Goal: Find specific fact

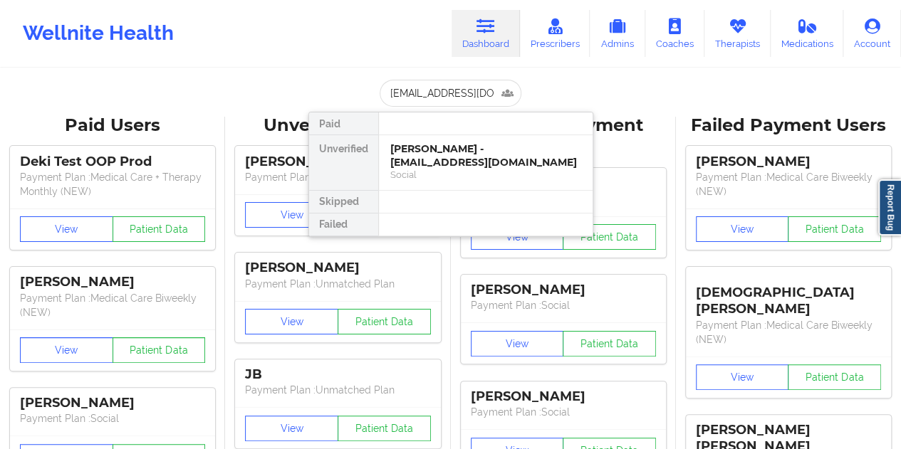
type input "[EMAIL_ADDRESS][DOMAIN_NAME]"
click at [456, 159] on div "[PERSON_NAME] - [EMAIL_ADDRESS][DOMAIN_NAME]" at bounding box center [485, 155] width 191 height 26
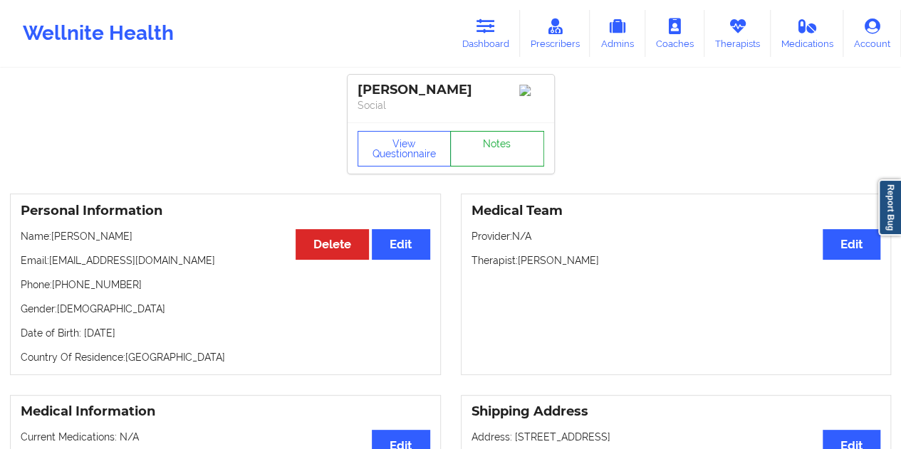
click at [483, 154] on link "Notes" at bounding box center [497, 149] width 94 height 36
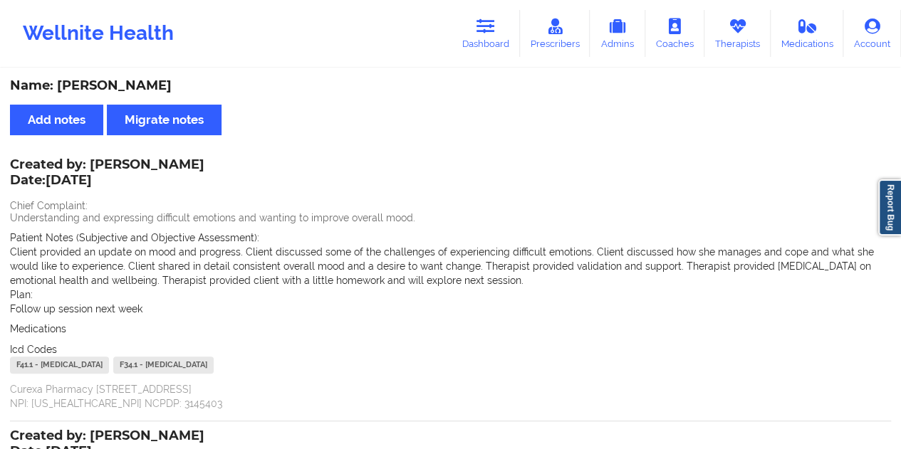
click at [133, 83] on div "Name: [PERSON_NAME]" at bounding box center [450, 86] width 881 height 16
copy div "[PERSON_NAME]"
drag, startPoint x: 513, startPoint y: 53, endPoint x: 495, endPoint y: 58, distance: 18.0
click at [513, 53] on link "Dashboard" at bounding box center [485, 33] width 68 height 47
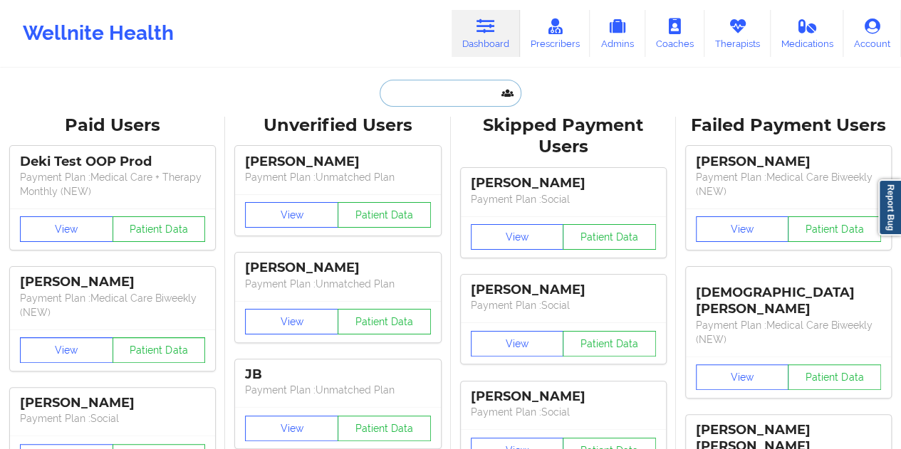
click at [414, 98] on input "text" at bounding box center [449, 93] width 141 height 27
paste input "[EMAIL_ADDRESS][DOMAIN_NAME]"
type input "[EMAIL_ADDRESS][DOMAIN_NAME]"
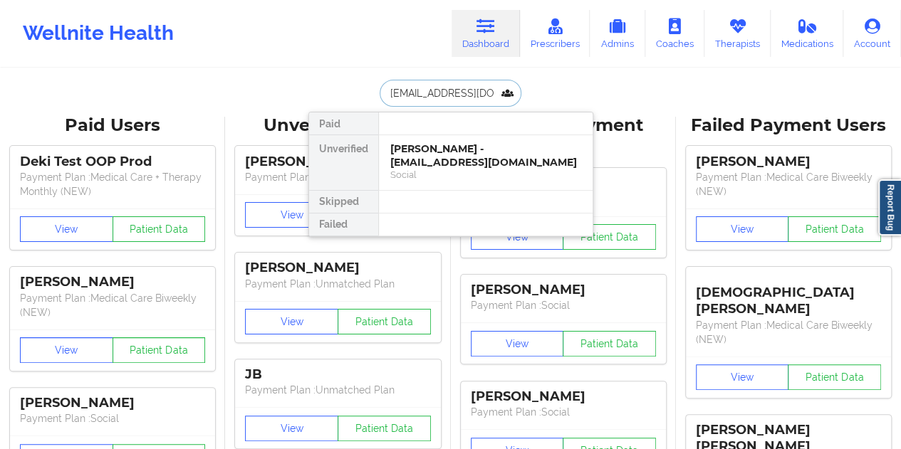
click at [471, 170] on div "Social" at bounding box center [485, 175] width 191 height 12
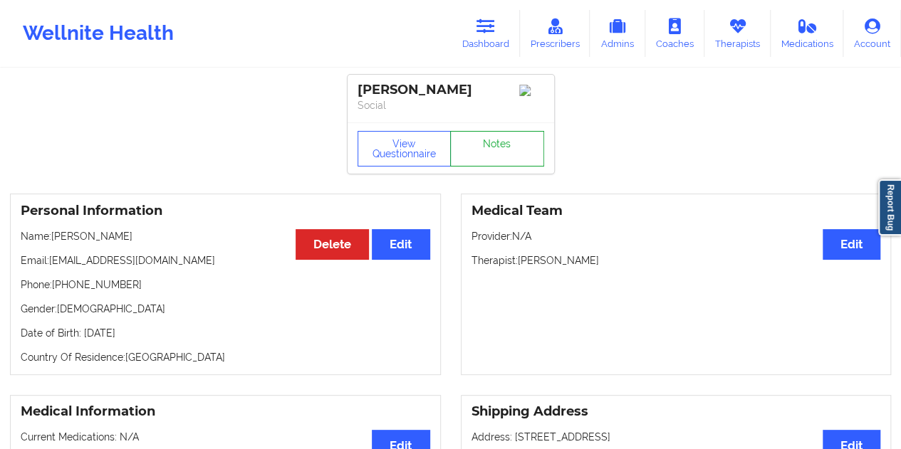
click at [471, 167] on link "Notes" at bounding box center [497, 149] width 94 height 36
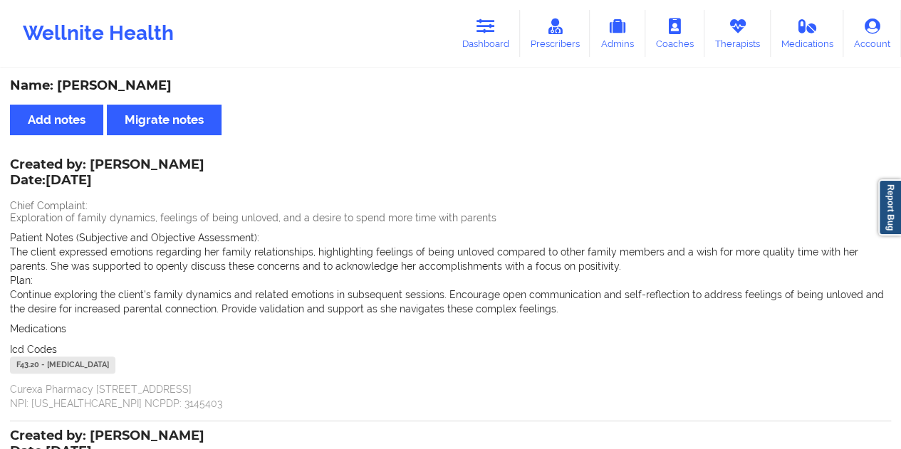
click at [125, 90] on div "Name: [PERSON_NAME]" at bounding box center [450, 86] width 881 height 16
copy div "Lesny"
click at [473, 42] on link "Dashboard" at bounding box center [485, 33] width 68 height 47
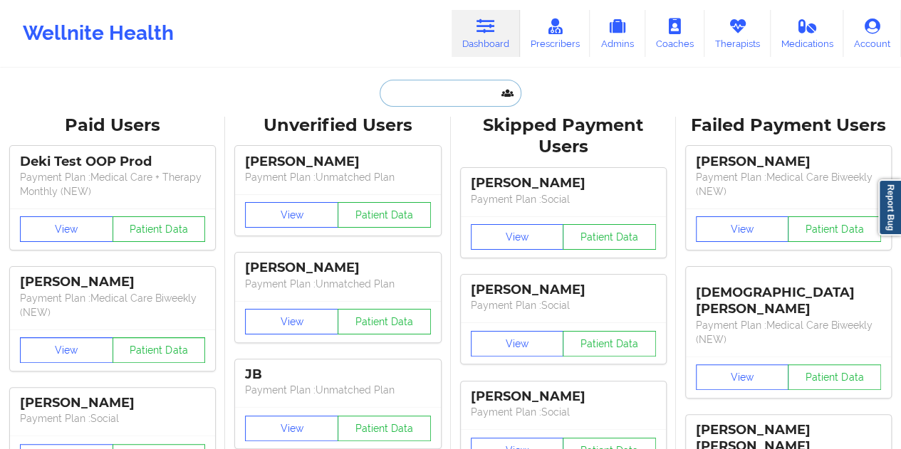
drag, startPoint x: 473, startPoint y: 42, endPoint x: 436, endPoint y: 102, distance: 70.3
click at [435, 104] on input "text" at bounding box center [449, 93] width 141 height 27
paste input "[EMAIL_ADDRESS][DOMAIN_NAME]"
type input "[EMAIL_ADDRESS][DOMAIN_NAME]"
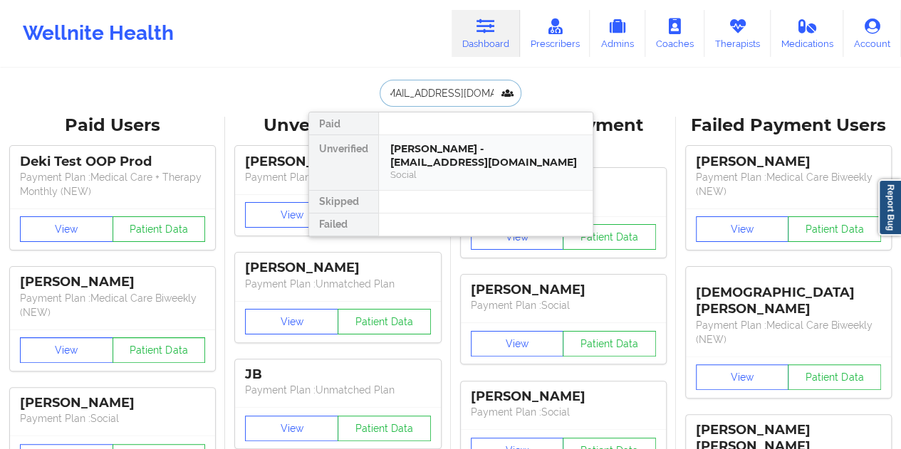
click at [461, 161] on div "[PERSON_NAME] - [EMAIL_ADDRESS][DOMAIN_NAME]" at bounding box center [485, 155] width 191 height 26
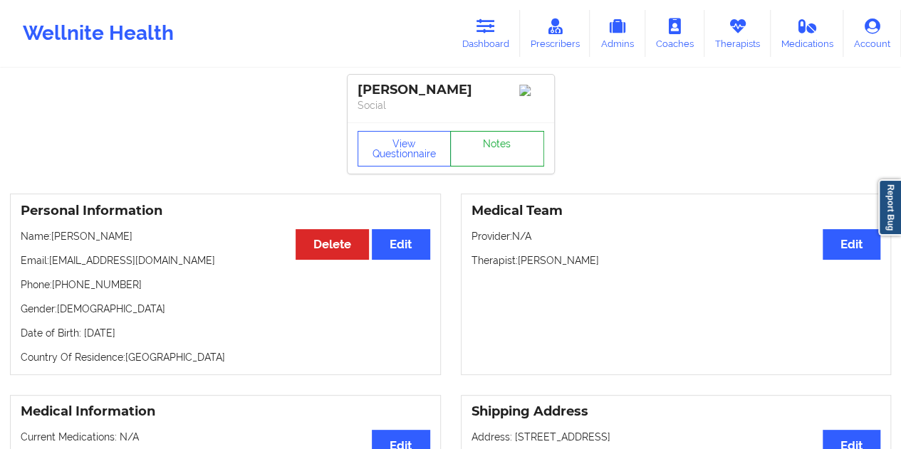
click at [498, 159] on link "Notes" at bounding box center [497, 149] width 94 height 36
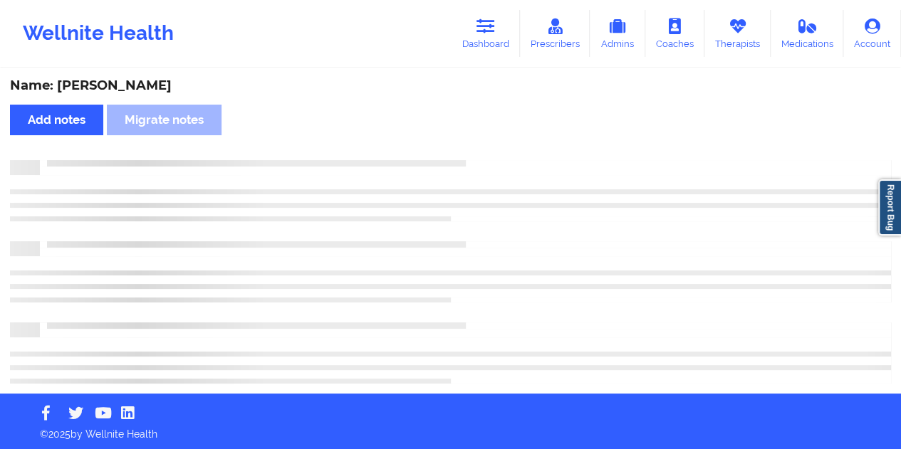
click at [189, 87] on div "Name: [PERSON_NAME]" at bounding box center [450, 86] width 881 height 16
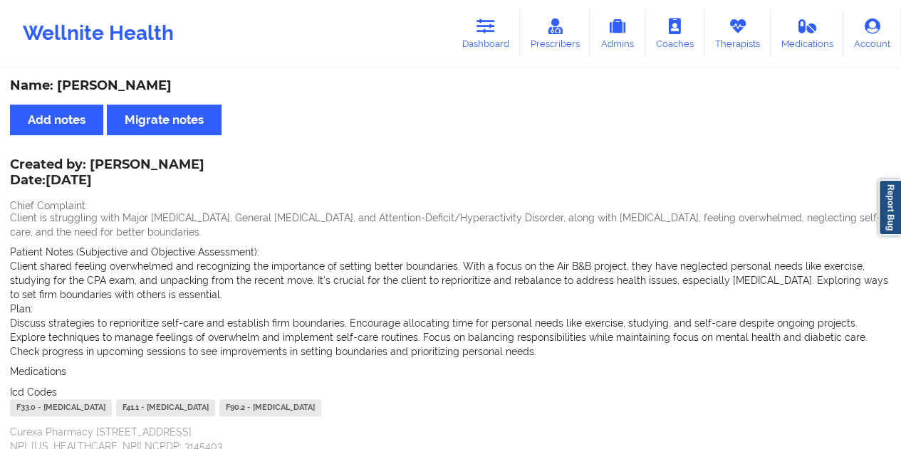
click at [189, 87] on div "Name: [PERSON_NAME]" at bounding box center [450, 86] width 881 height 16
copy div "[PERSON_NAME]"
click at [493, 43] on link "Dashboard" at bounding box center [485, 33] width 68 height 47
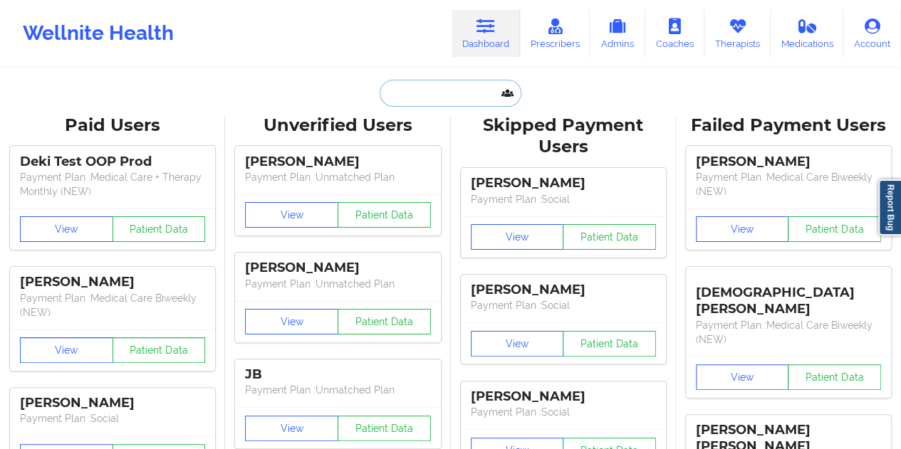
click at [456, 101] on input "text" at bounding box center [449, 93] width 141 height 27
paste input "[EMAIL_ADDRESS][DOMAIN_NAME]"
type input "[EMAIL_ADDRESS][DOMAIN_NAME]"
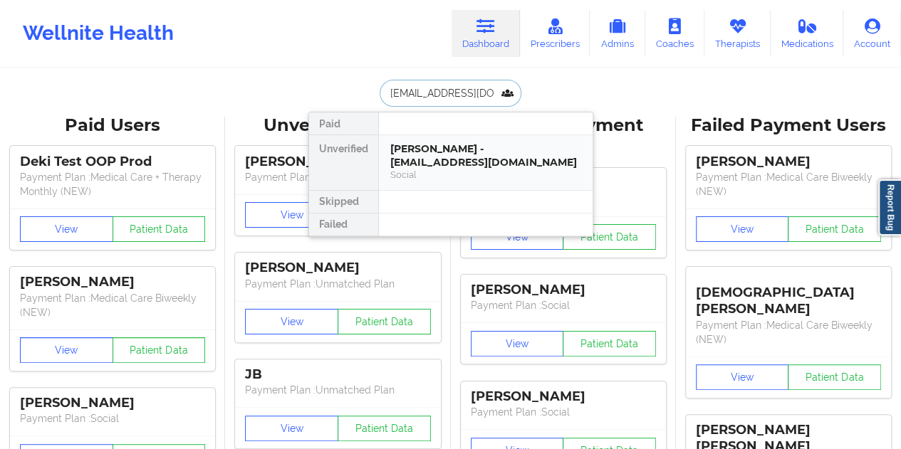
click at [450, 167] on div "[PERSON_NAME] - [EMAIL_ADDRESS][DOMAIN_NAME] Social" at bounding box center [486, 162] width 214 height 55
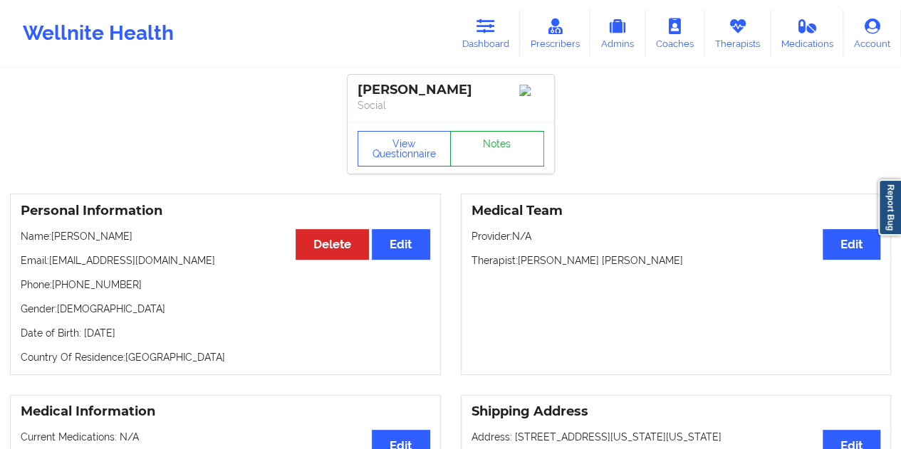
click at [483, 166] on link "Notes" at bounding box center [497, 149] width 94 height 36
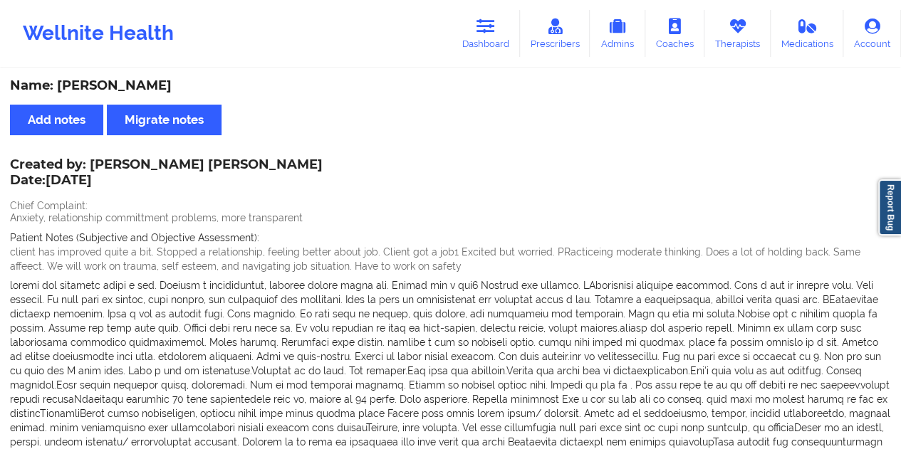
click at [90, 84] on div "Name: [PERSON_NAME]" at bounding box center [450, 86] width 881 height 16
click at [90, 85] on div "Name: [PERSON_NAME]" at bounding box center [450, 86] width 881 height 16
copy div "[PERSON_NAME]"
click at [470, 26] on link "Dashboard" at bounding box center [485, 33] width 68 height 47
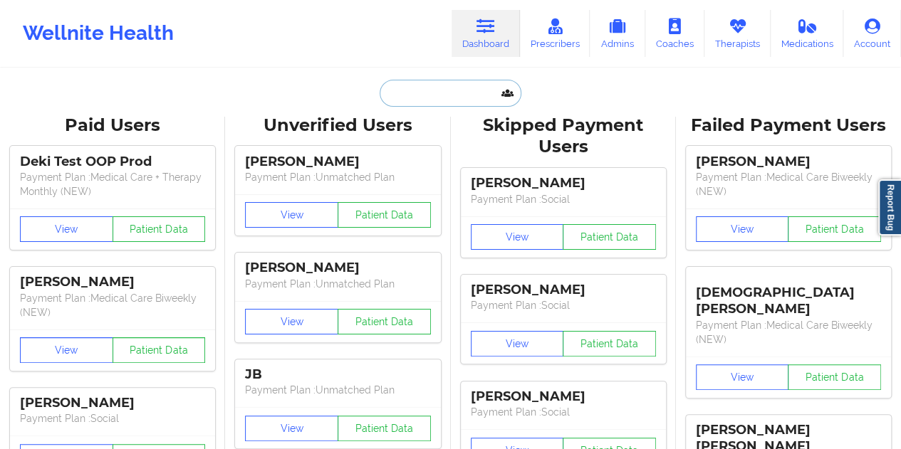
click at [458, 87] on input "text" at bounding box center [449, 93] width 141 height 27
paste input "[EMAIL_ADDRESS][DOMAIN_NAME]"
type input "[EMAIL_ADDRESS][DOMAIN_NAME]"
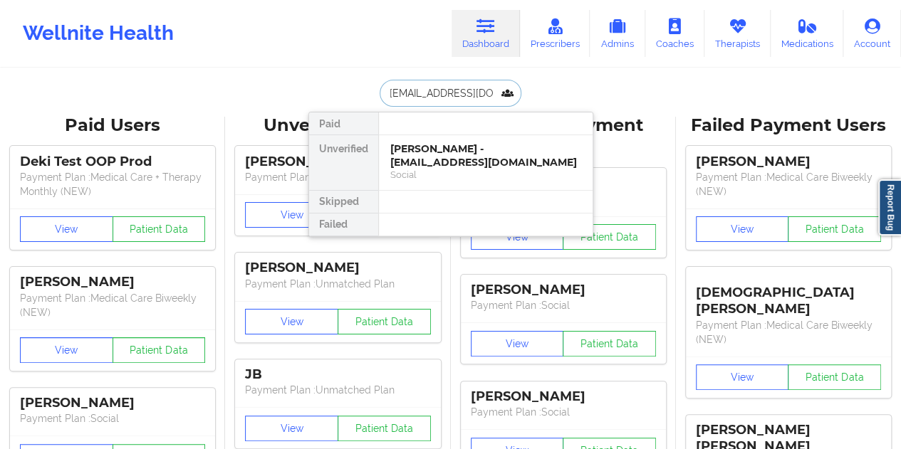
click at [451, 157] on div "[PERSON_NAME] - [EMAIL_ADDRESS][DOMAIN_NAME]" at bounding box center [485, 155] width 191 height 26
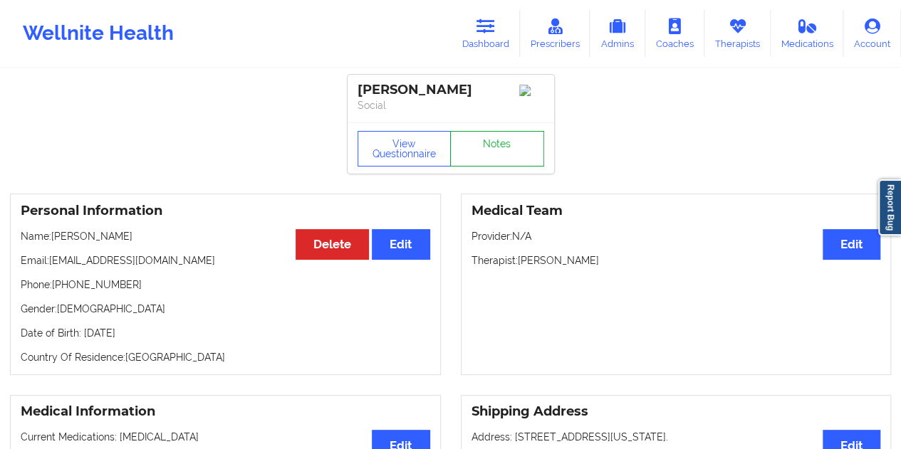
click at [493, 152] on link "Notes" at bounding box center [497, 149] width 94 height 36
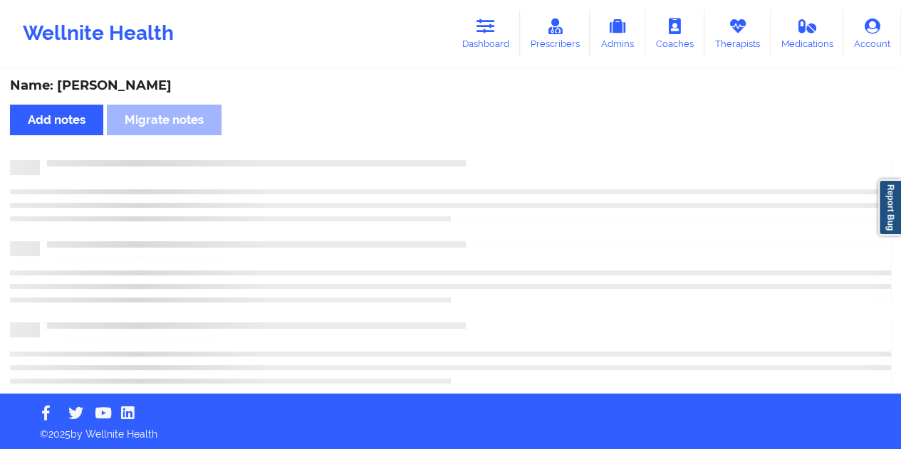
click at [112, 78] on div "Name: [PERSON_NAME]" at bounding box center [450, 86] width 881 height 16
click at [113, 79] on div "Name: [PERSON_NAME]" at bounding box center [450, 86] width 881 height 16
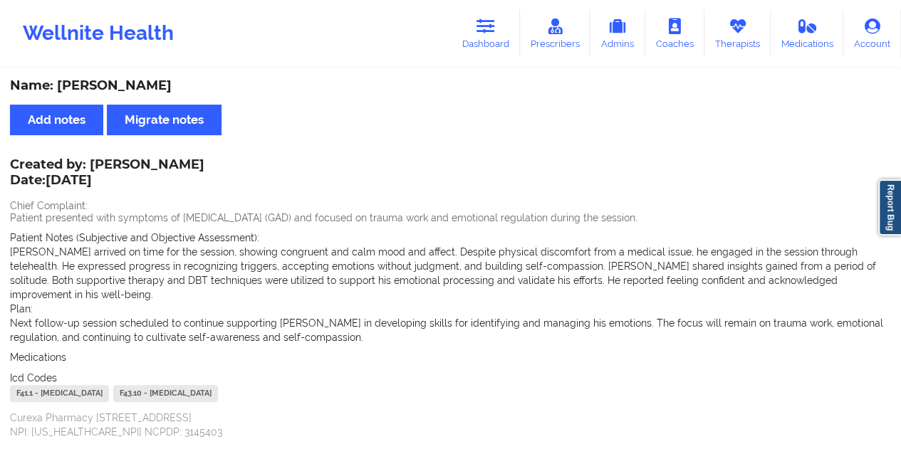
click at [120, 83] on div "Name: [PERSON_NAME]" at bounding box center [450, 86] width 881 height 16
copy div "Chungo"
drag, startPoint x: 88, startPoint y: 167, endPoint x: 204, endPoint y: 167, distance: 115.3
click at [204, 167] on div "Created by: [PERSON_NAME] Date: [DATE] Chief Complaint: Patient presented with …" at bounding box center [450, 299] width 881 height 279
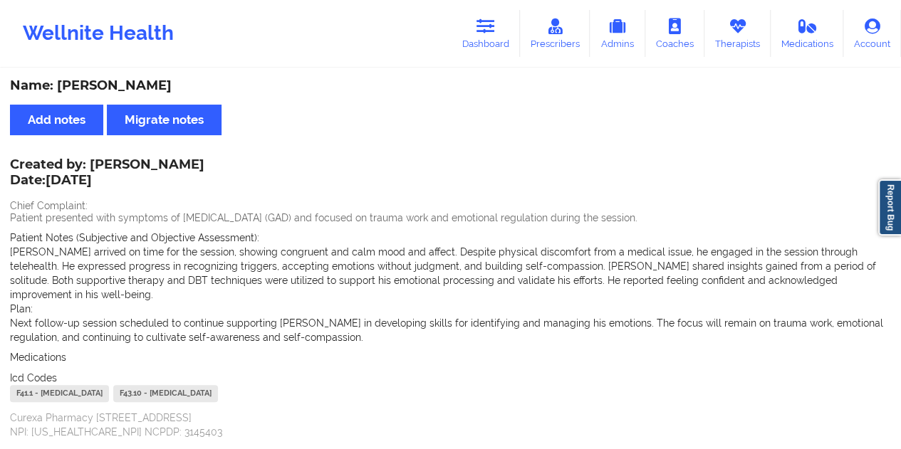
click at [302, 151] on div "Name: [PERSON_NAME] Add notes Migrate notes Created by: [PERSON_NAME] Date: [DA…" at bounding box center [450, 434] width 901 height 728
drag, startPoint x: 95, startPoint y: 166, endPoint x: 134, endPoint y: 166, distance: 39.2
click at [134, 166] on div "Created by: [PERSON_NAME] Date: [DATE]" at bounding box center [107, 173] width 194 height 33
drag, startPoint x: 91, startPoint y: 164, endPoint x: 201, endPoint y: 163, distance: 109.6
click at [201, 163] on div "Created by: [PERSON_NAME] Date: [DATE]" at bounding box center [107, 173] width 194 height 33
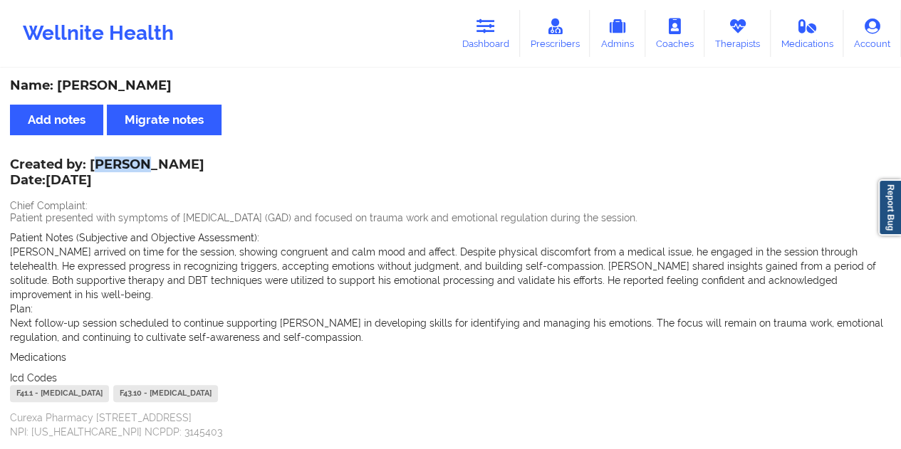
copy div "[PERSON_NAME]"
click at [517, 48] on link "Dashboard" at bounding box center [485, 33] width 68 height 47
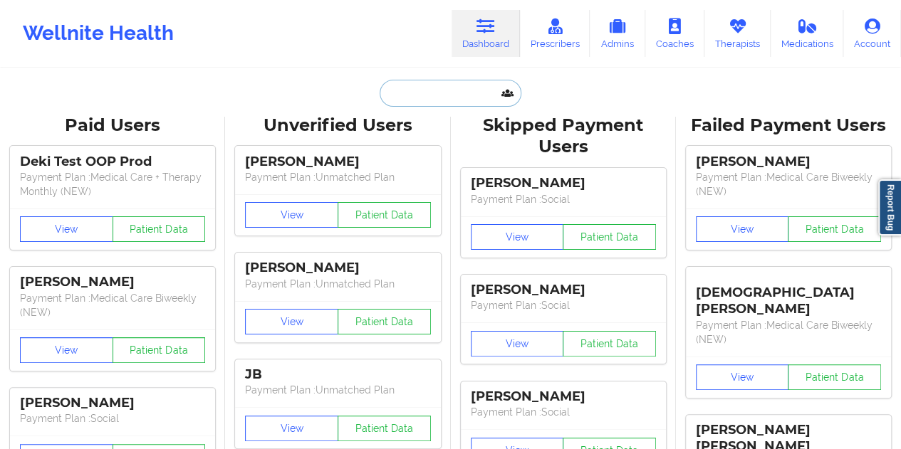
click at [417, 101] on input "text" at bounding box center [449, 93] width 141 height 27
paste input "[EMAIL_ADDRESS][DOMAIN_NAME]"
type input "[EMAIL_ADDRESS][DOMAIN_NAME]"
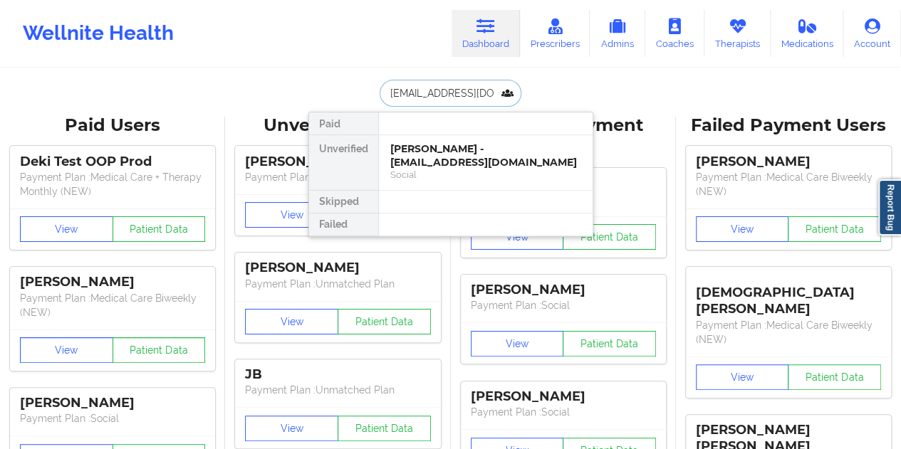
click at [486, 163] on div "[PERSON_NAME] - [EMAIL_ADDRESS][DOMAIN_NAME]" at bounding box center [485, 155] width 191 height 26
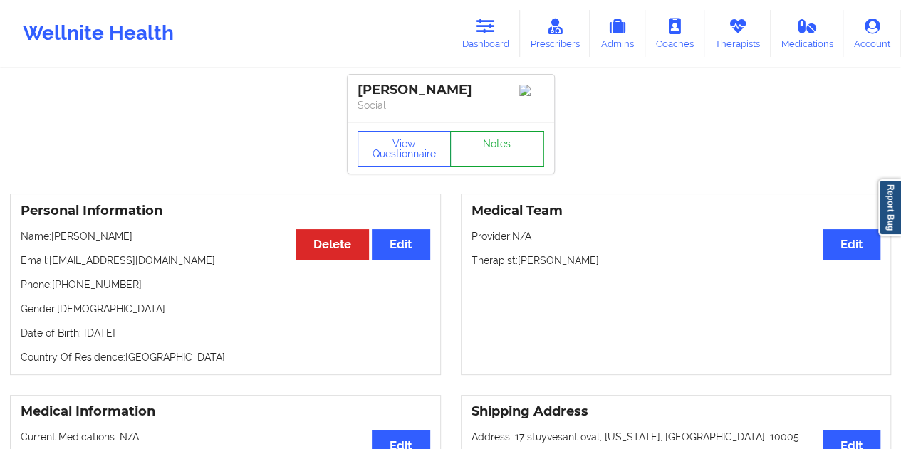
click at [491, 155] on link "Notes" at bounding box center [497, 149] width 94 height 36
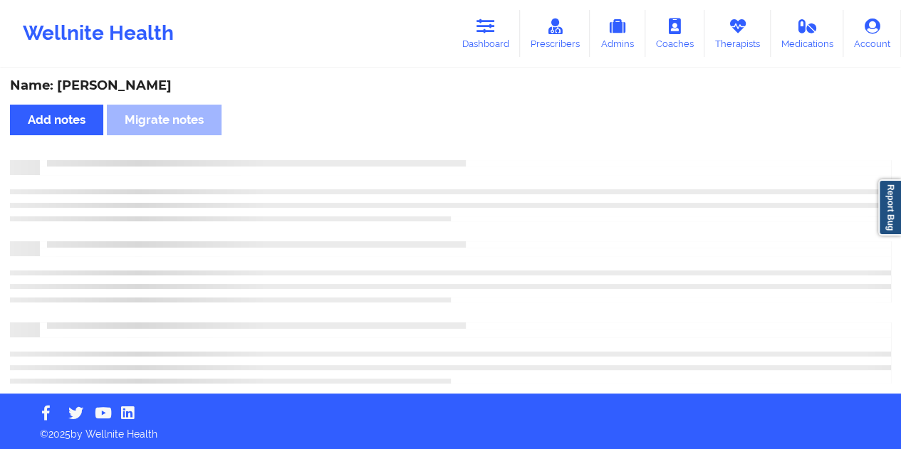
click at [111, 86] on div "Name: [PERSON_NAME]" at bounding box center [450, 86] width 881 height 16
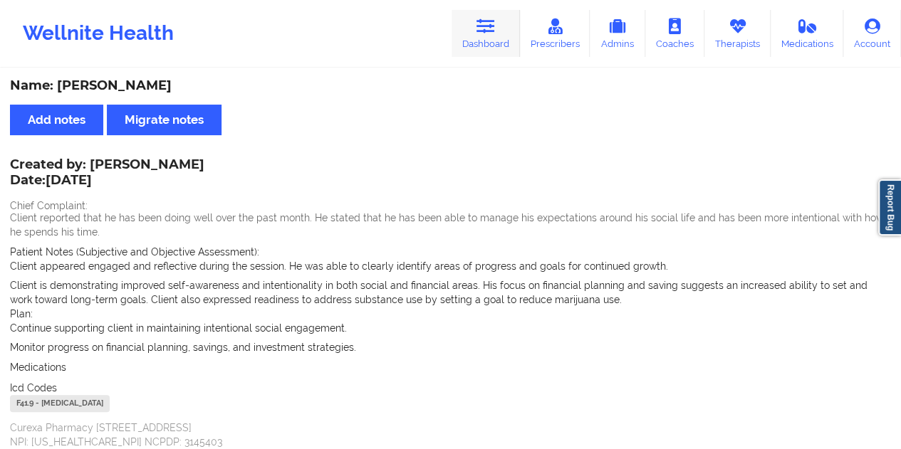
click at [505, 50] on link "Dashboard" at bounding box center [485, 33] width 68 height 47
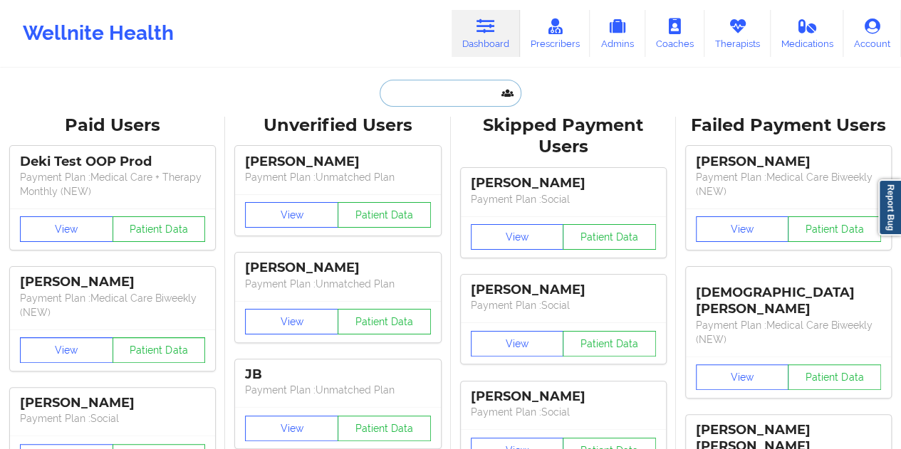
click at [427, 84] on input "text" at bounding box center [449, 93] width 141 height 27
paste input "[PERSON_NAME][EMAIL_ADDRESS][PERSON_NAME][DOMAIN_NAME]"
type input "[PERSON_NAME][EMAIL_ADDRESS][PERSON_NAME][DOMAIN_NAME]"
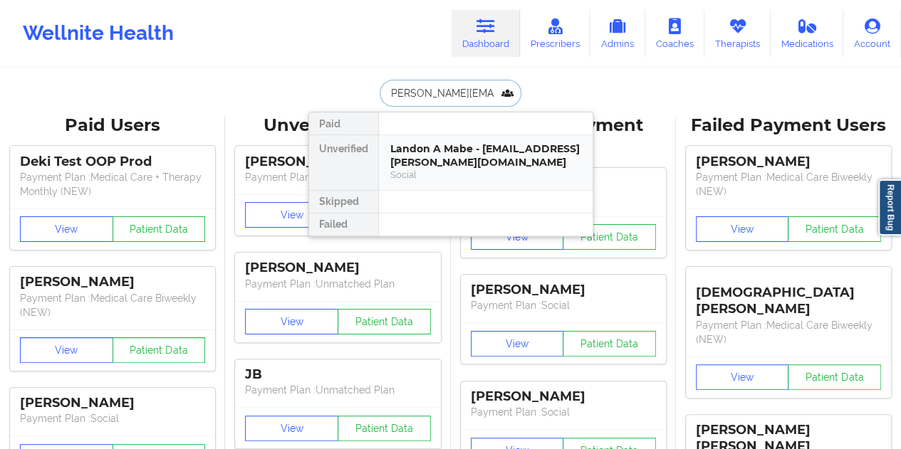
click at [455, 161] on div "Landon A Mabe - [EMAIL_ADDRESS][PERSON_NAME][DOMAIN_NAME]" at bounding box center [485, 155] width 191 height 26
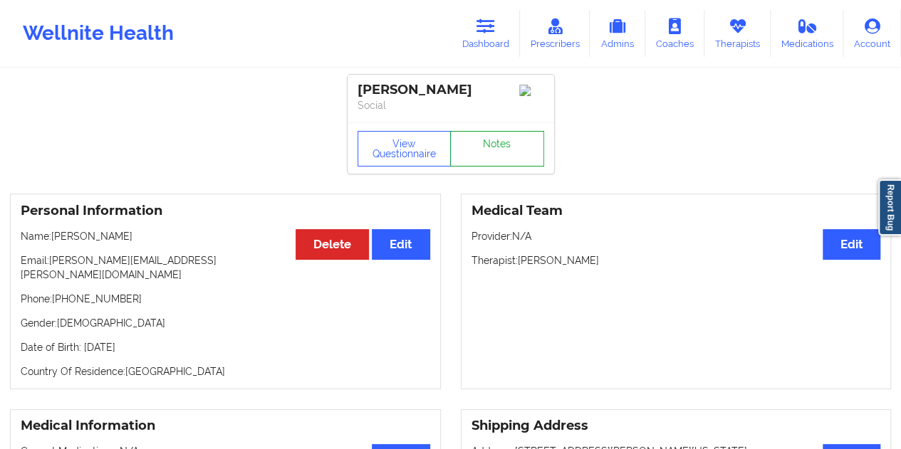
click at [492, 140] on link "Notes" at bounding box center [497, 149] width 94 height 36
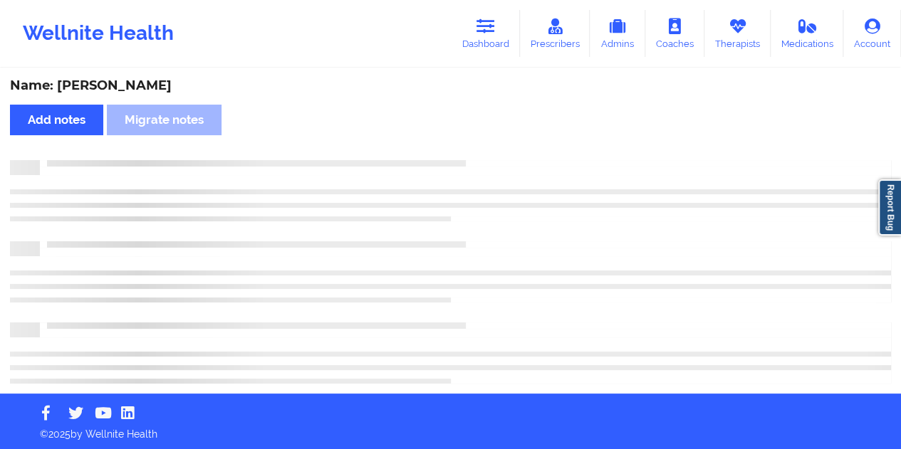
click at [149, 88] on div "Name: [PERSON_NAME]" at bounding box center [450, 86] width 881 height 16
copy div "[PERSON_NAME]"
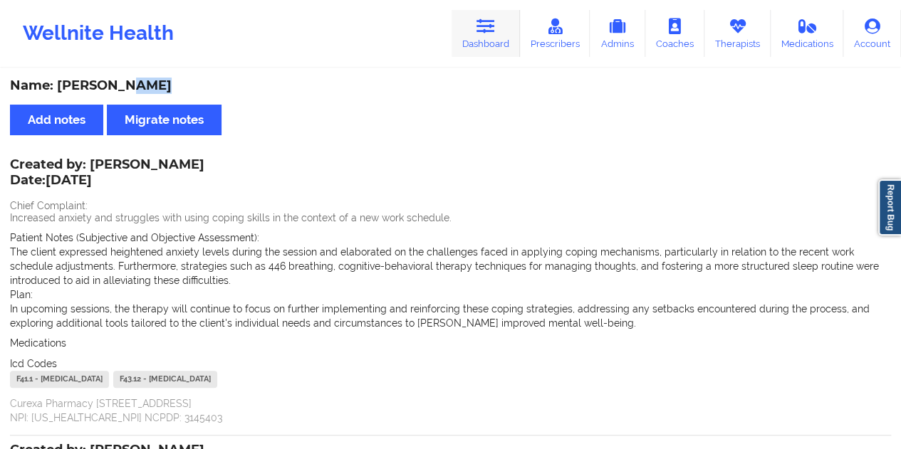
click at [469, 37] on link "Dashboard" at bounding box center [485, 33] width 68 height 47
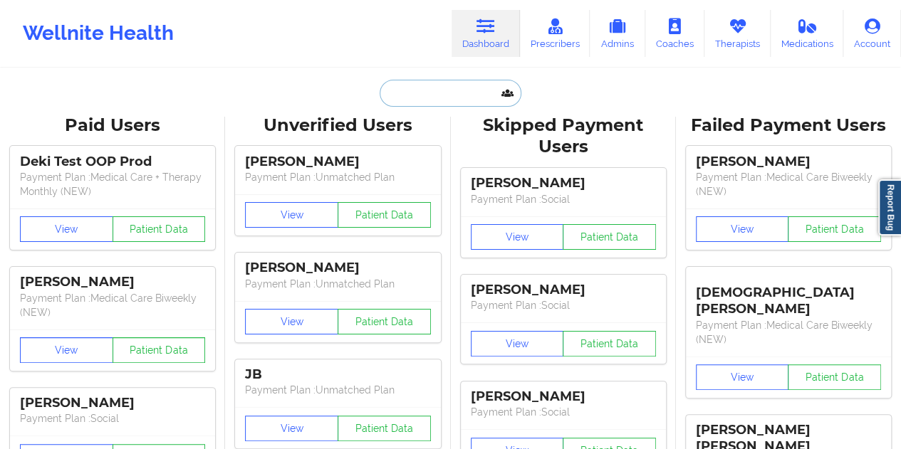
click at [449, 98] on input "text" at bounding box center [449, 93] width 141 height 27
paste input "[EMAIL_ADDRESS][DOMAIN_NAME]"
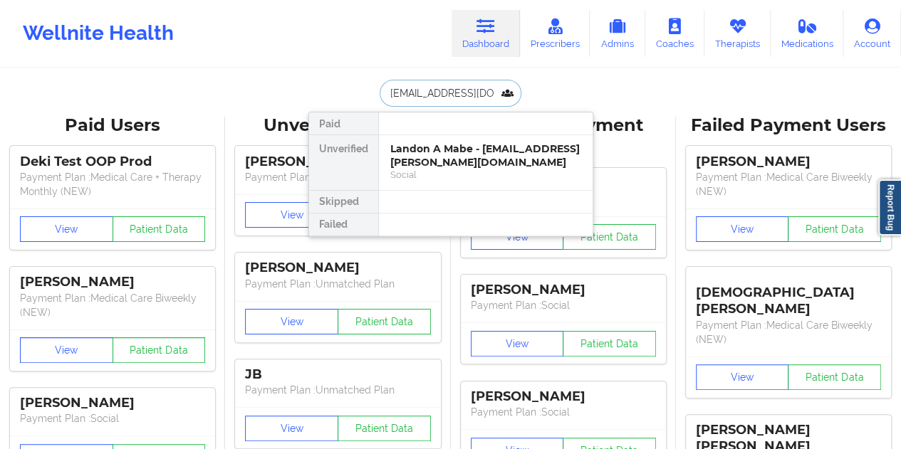
scroll to position [0, 7]
type input "[EMAIL_ADDRESS][DOMAIN_NAME]"
click at [448, 152] on div "Rafiatu YayaLombardi - [EMAIL_ADDRESS][DOMAIN_NAME]" at bounding box center [485, 155] width 191 height 26
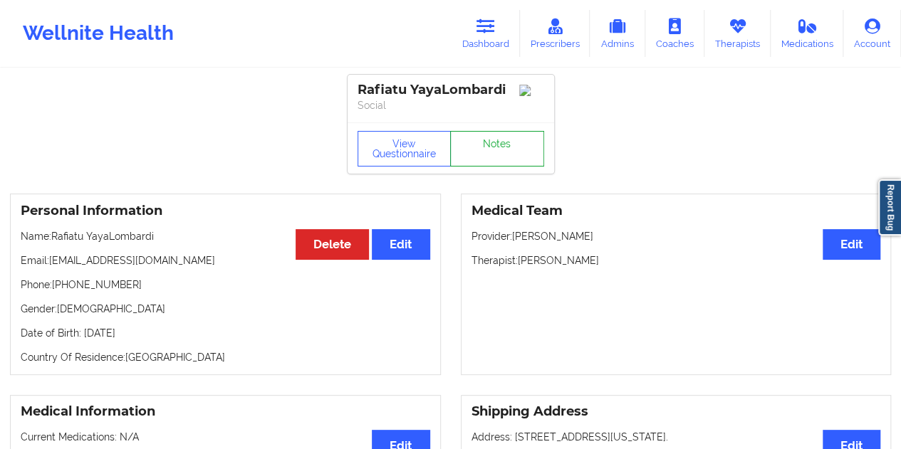
click at [497, 142] on link "Notes" at bounding box center [497, 149] width 94 height 36
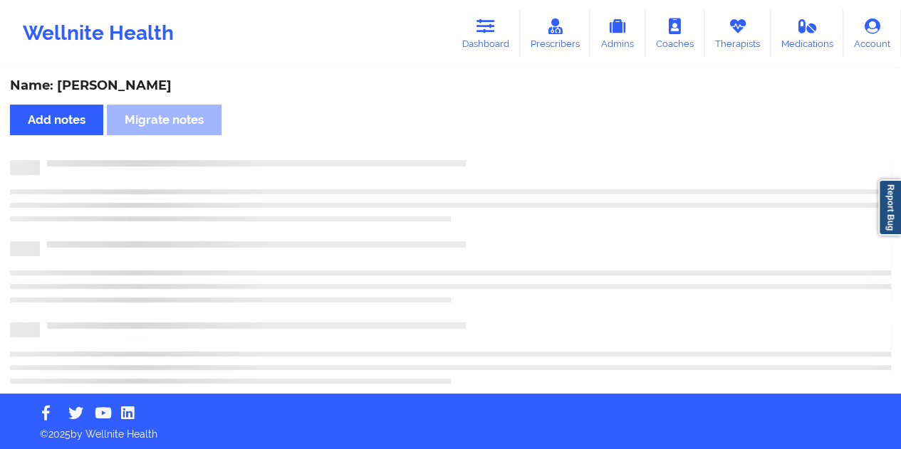
click at [172, 83] on div "Name: [PERSON_NAME]" at bounding box center [450, 86] width 881 height 16
copy div "YayaLombardi"
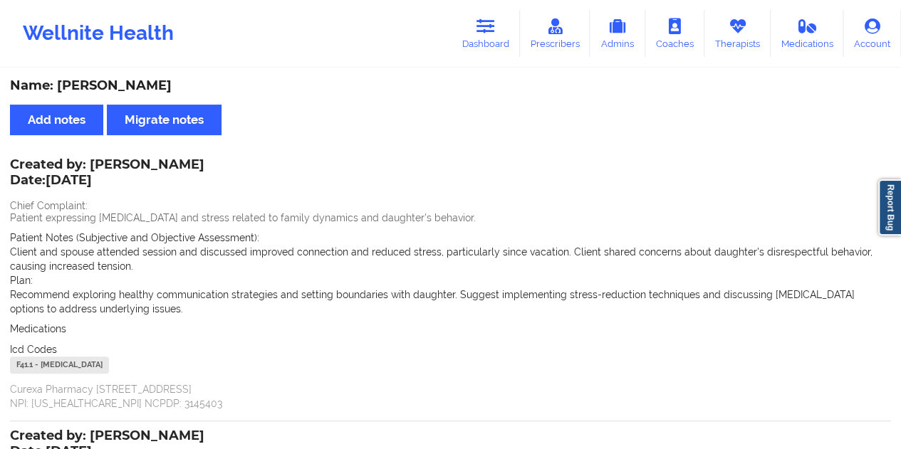
drag, startPoint x: 90, startPoint y: 162, endPoint x: 187, endPoint y: 163, distance: 96.8
click at [187, 163] on div "Created by: [PERSON_NAME] Date: [DATE]" at bounding box center [107, 173] width 194 height 33
copy div "[PERSON_NAME]"
click at [504, 46] on link "Dashboard" at bounding box center [485, 33] width 68 height 47
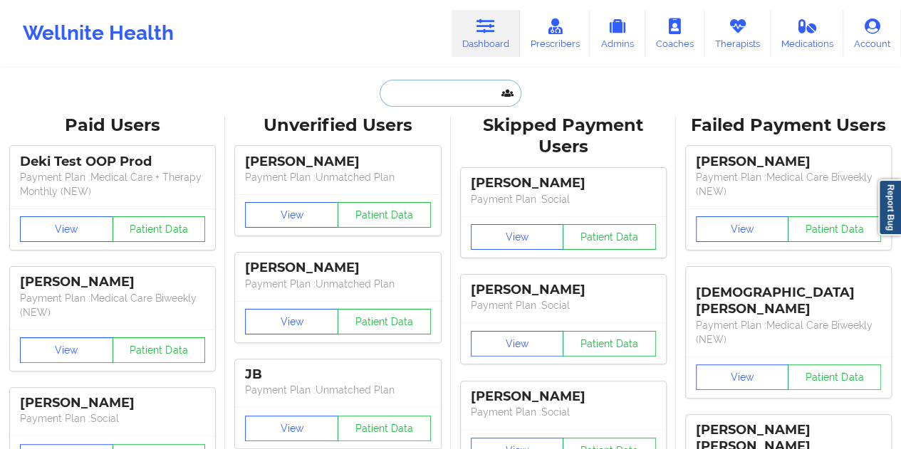
click at [434, 98] on input "text" at bounding box center [449, 93] width 141 height 27
paste input "[EMAIL_ADDRESS][DOMAIN_NAME]"
type input "[EMAIL_ADDRESS][DOMAIN_NAME]"
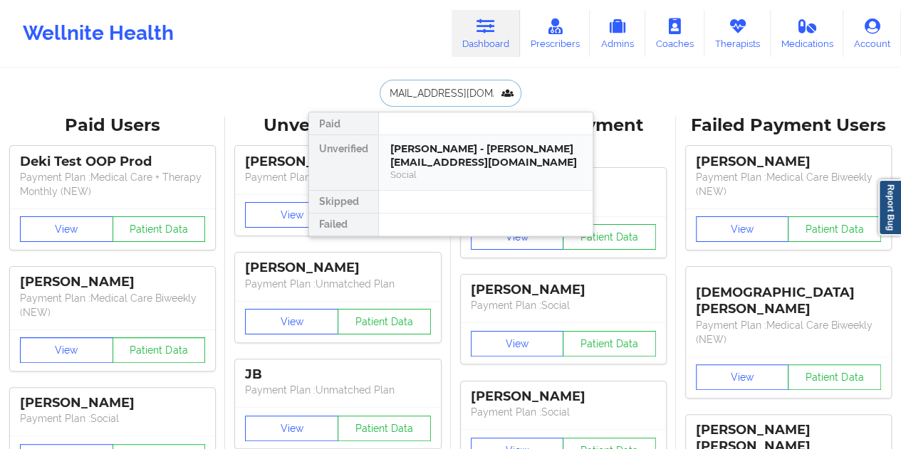
click at [447, 162] on div "[PERSON_NAME] - [PERSON_NAME][EMAIL_ADDRESS][DOMAIN_NAME]" at bounding box center [485, 155] width 191 height 26
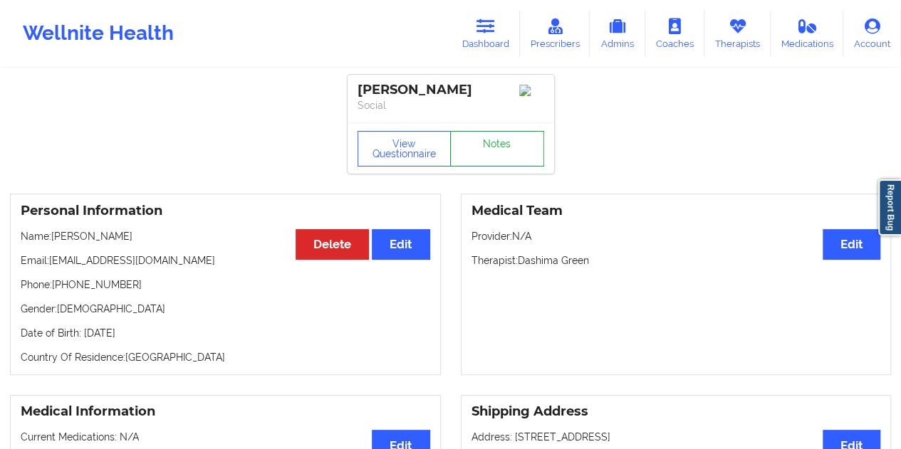
click at [498, 152] on link "Notes" at bounding box center [497, 149] width 94 height 36
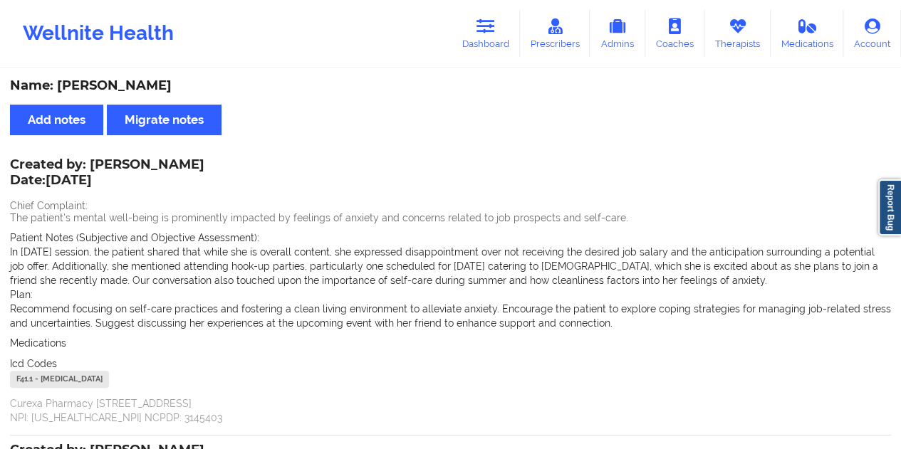
click at [141, 86] on div "Name: [PERSON_NAME]" at bounding box center [450, 86] width 881 height 16
copy div "[PERSON_NAME]"
